Goal: Transaction & Acquisition: Purchase product/service

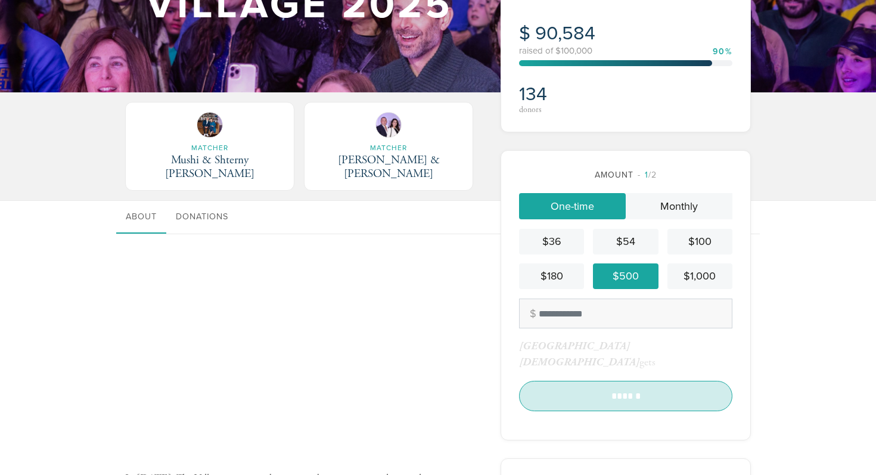
scroll to position [378, 0]
click at [623, 381] on input "******" at bounding box center [625, 396] width 213 height 30
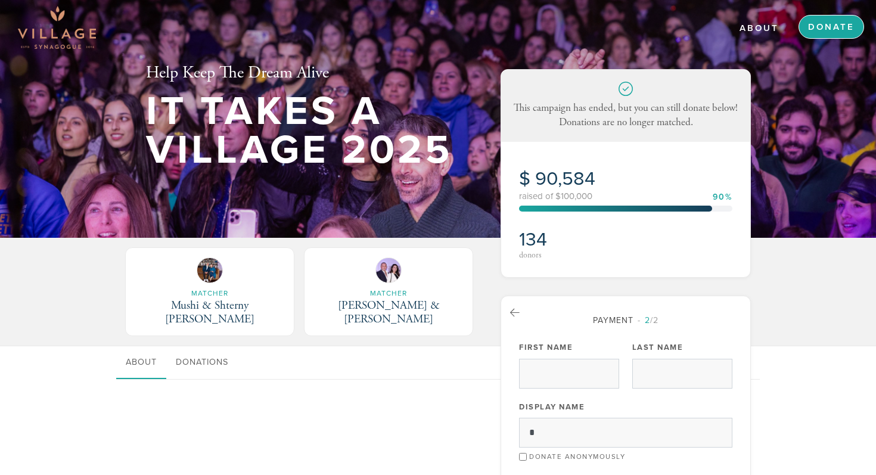
click at [817, 31] on link "Donate" at bounding box center [832, 27] width 66 height 24
